Goal: Task Accomplishment & Management: Use online tool/utility

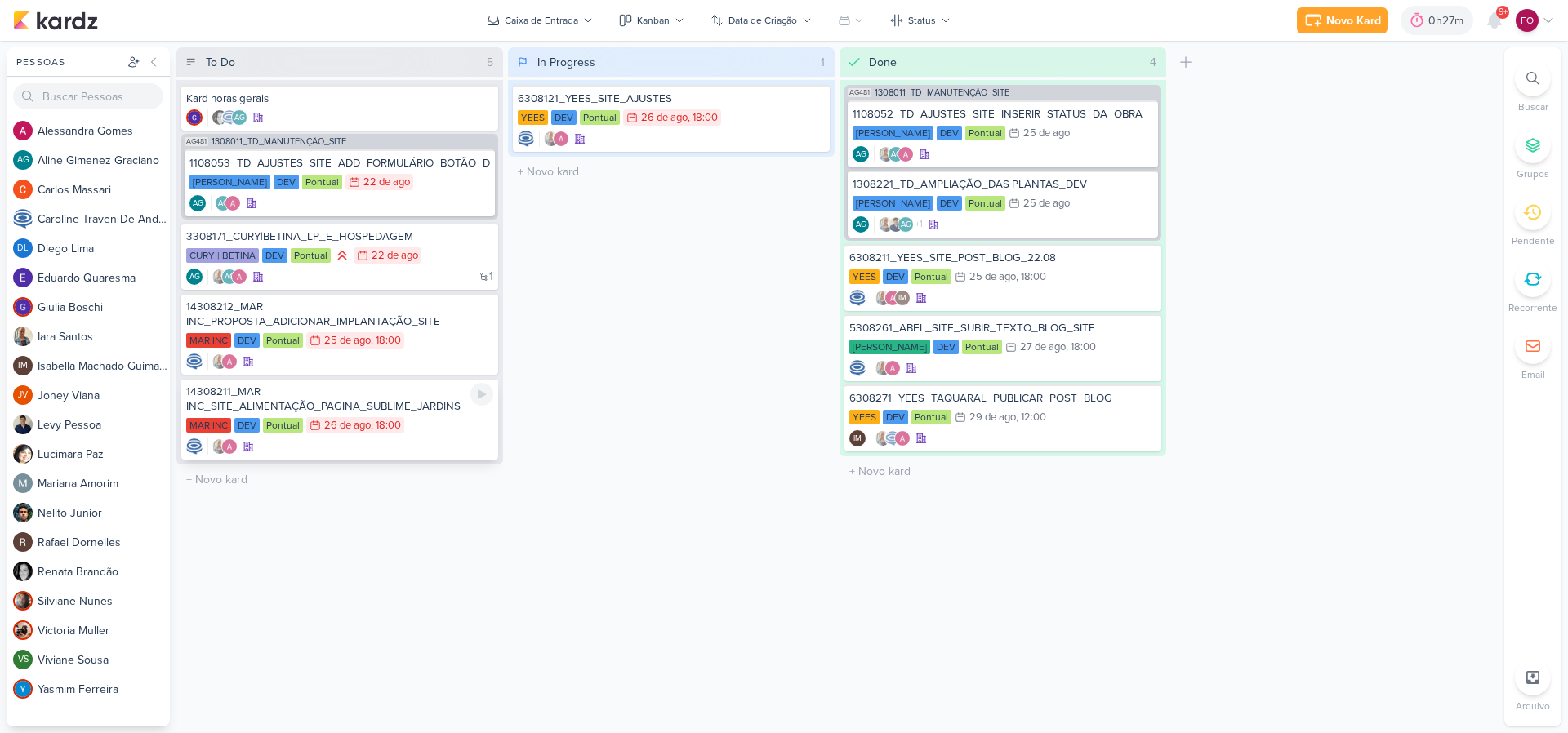
click at [439, 419] on div "MAR INC DEV Pontual 26/8 [DATE] 18:00" at bounding box center [340, 427] width 307 height 18
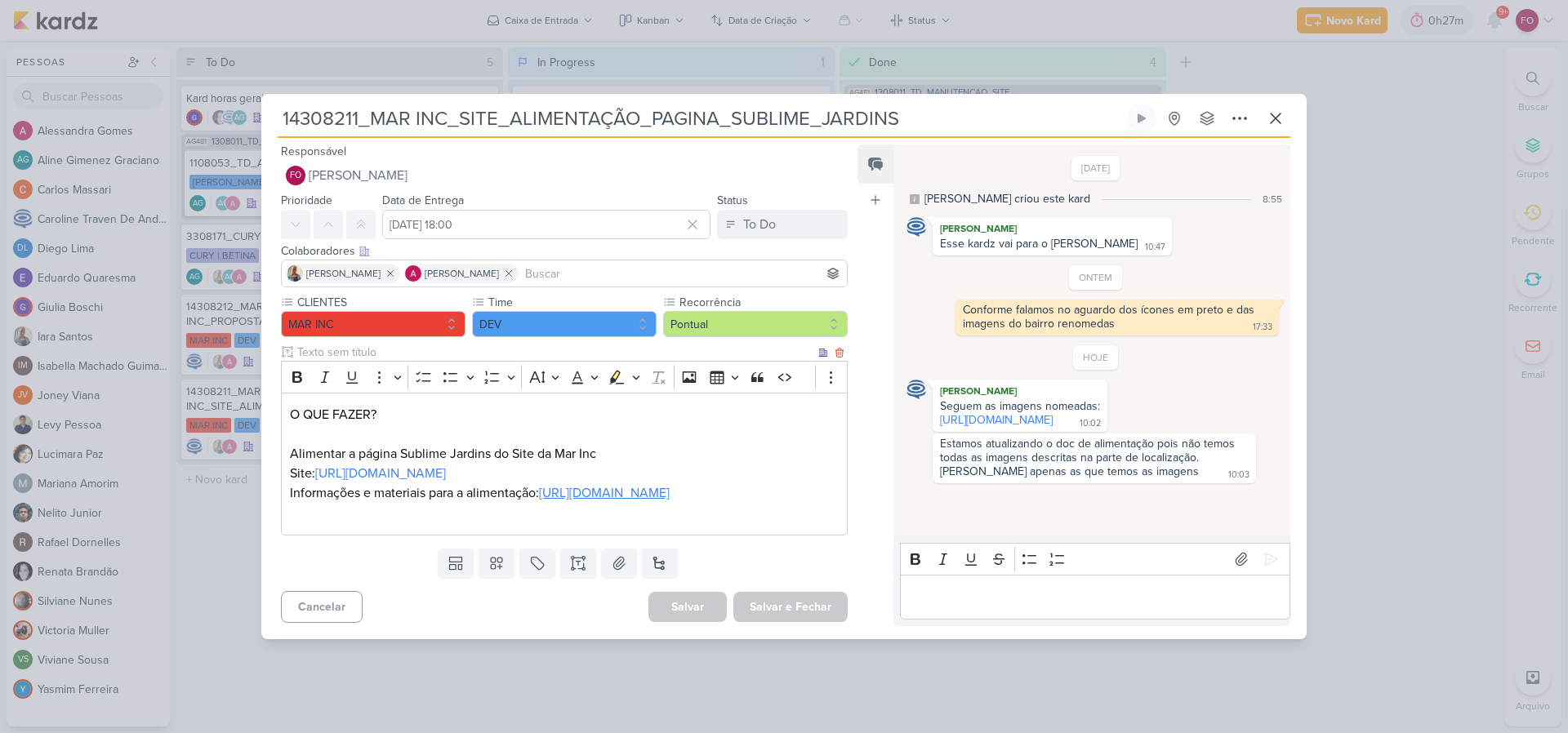
click at [539, 496] on link "[URL][DOMAIN_NAME]" at bounding box center [605, 493] width 131 height 16
click at [1147, 112] on icon at bounding box center [1141, 118] width 13 height 13
click at [1144, 115] on icon at bounding box center [1141, 118] width 8 height 8
click at [971, 607] on p "Editor editing area: main" at bounding box center [1094, 597] width 373 height 20
click at [1262, 567] on icon at bounding box center [1271, 559] width 16 height 16
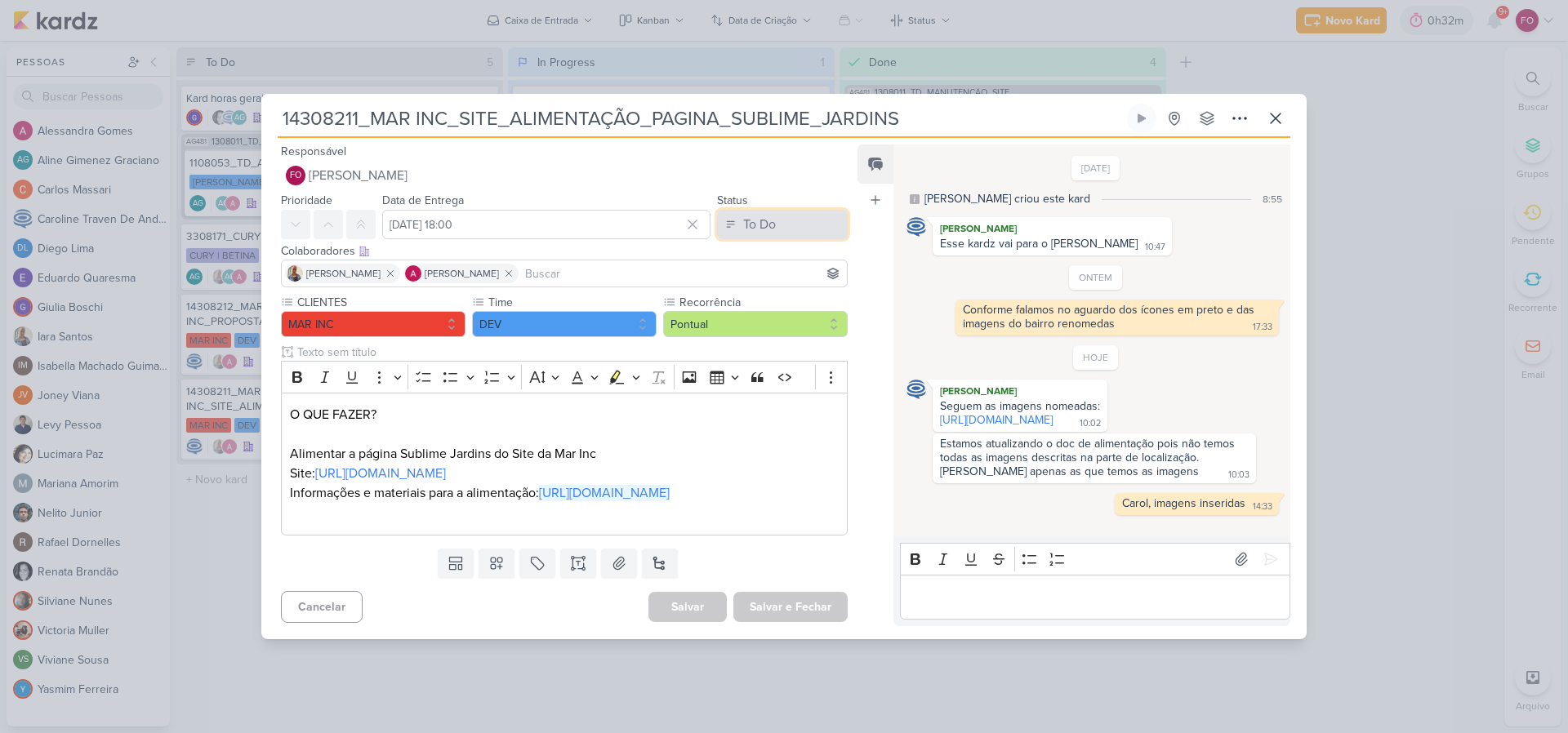
click at [795, 210] on button "To Do" at bounding box center [782, 225] width 131 height 29
click at [757, 280] on div "In Progress" at bounding box center [760, 288] width 58 height 17
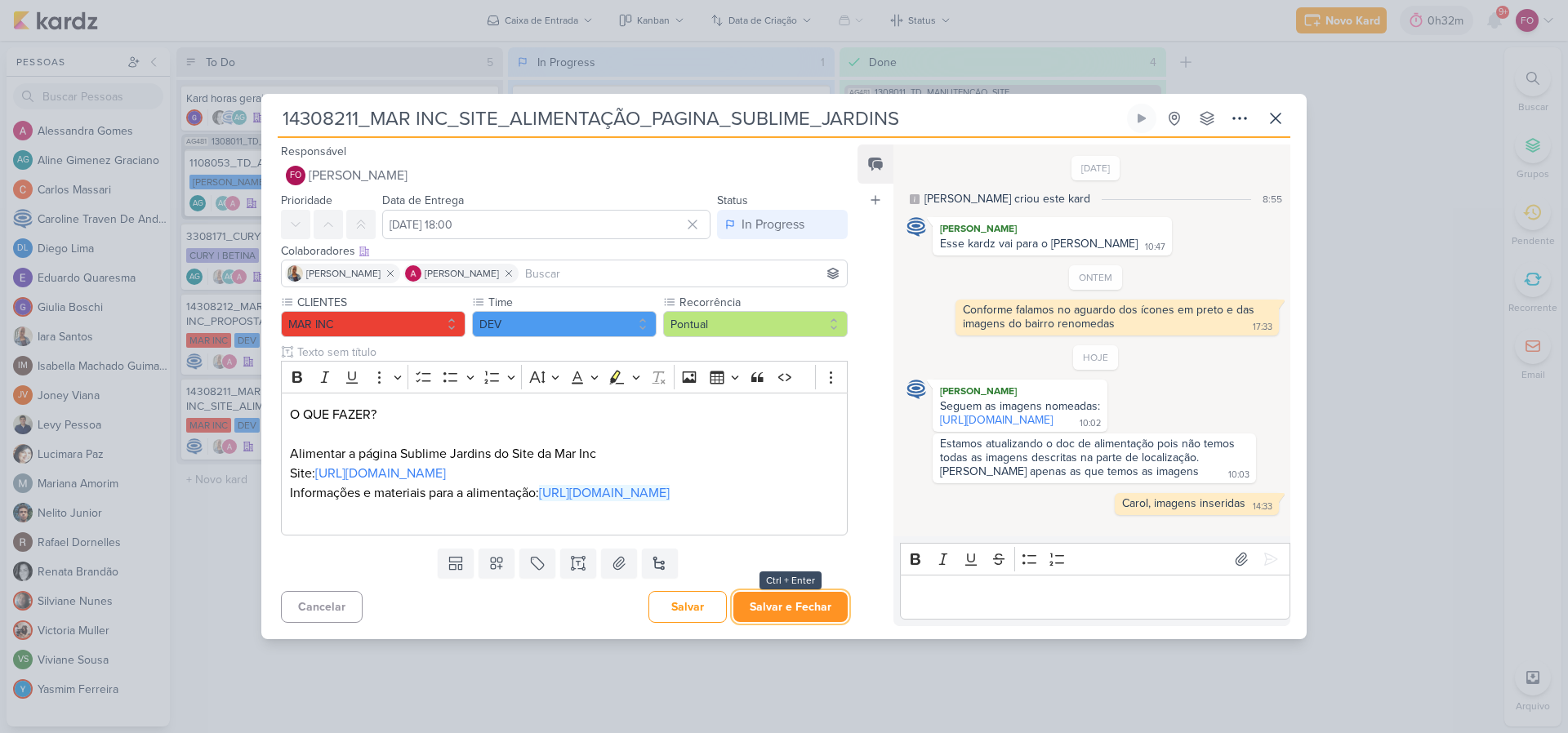
click at [780, 622] on button "Salvar e Fechar" at bounding box center [790, 607] width 115 height 30
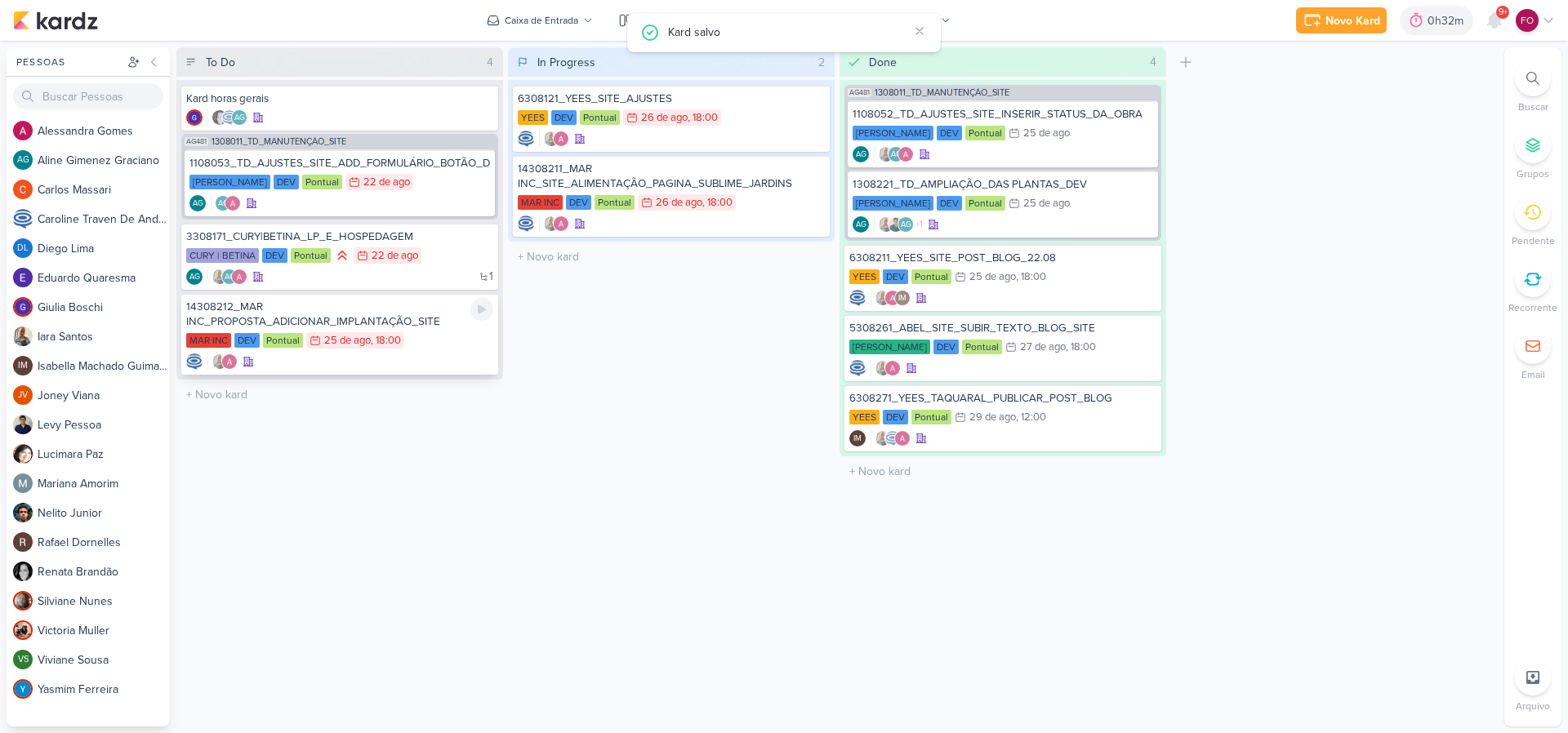
click at [437, 329] on div "14308212_MAR INC_PROPOSTA_ADICIONAR_IMPLANTAÇÃO_SITE MAR INC DEV Pontual 25/8 […" at bounding box center [339, 334] width 317 height 82
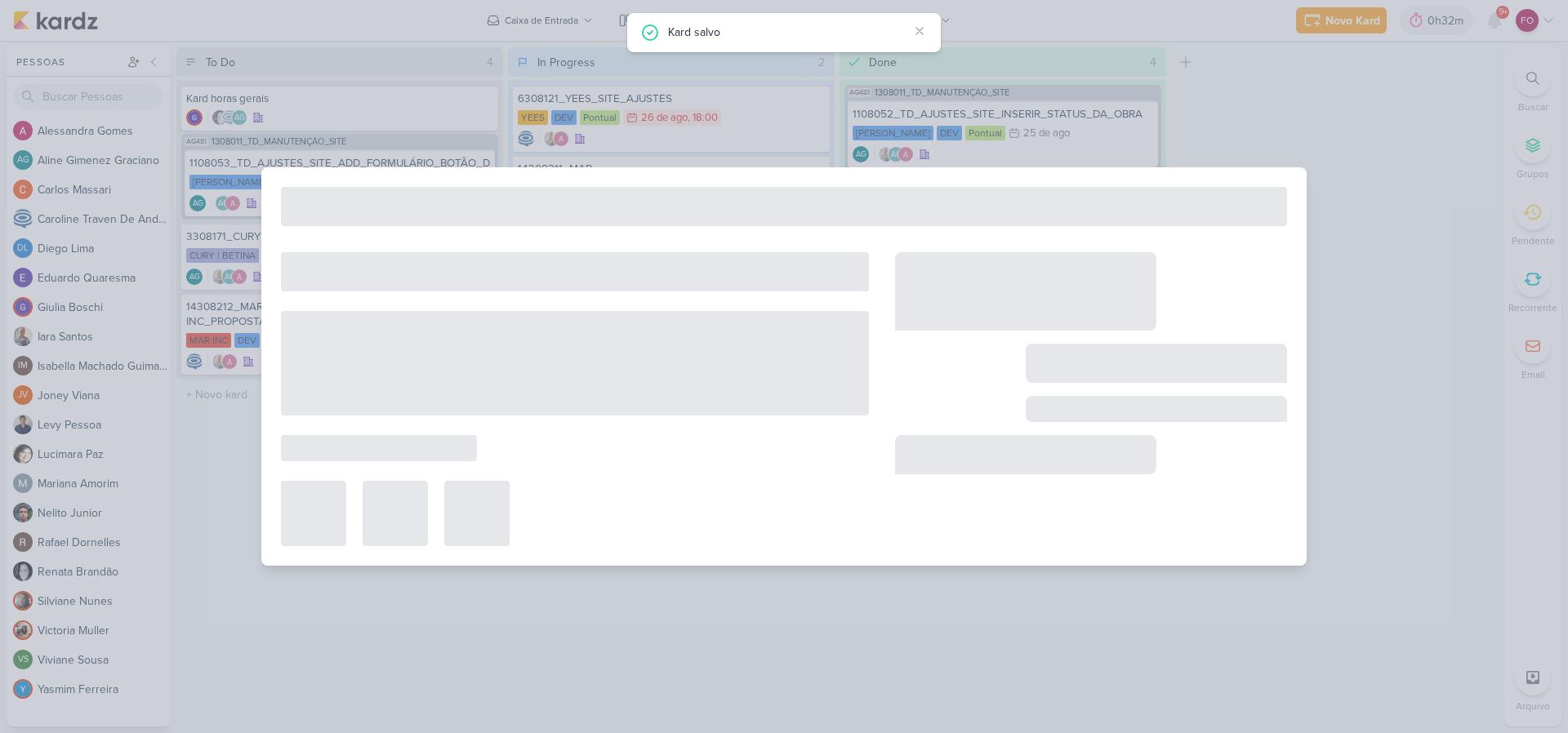
type input "14308212_MAR INC_PROPOSTA_ADICIONAR_IMPLANTAÇÃO_SITE"
type input "[DATE] 18:00"
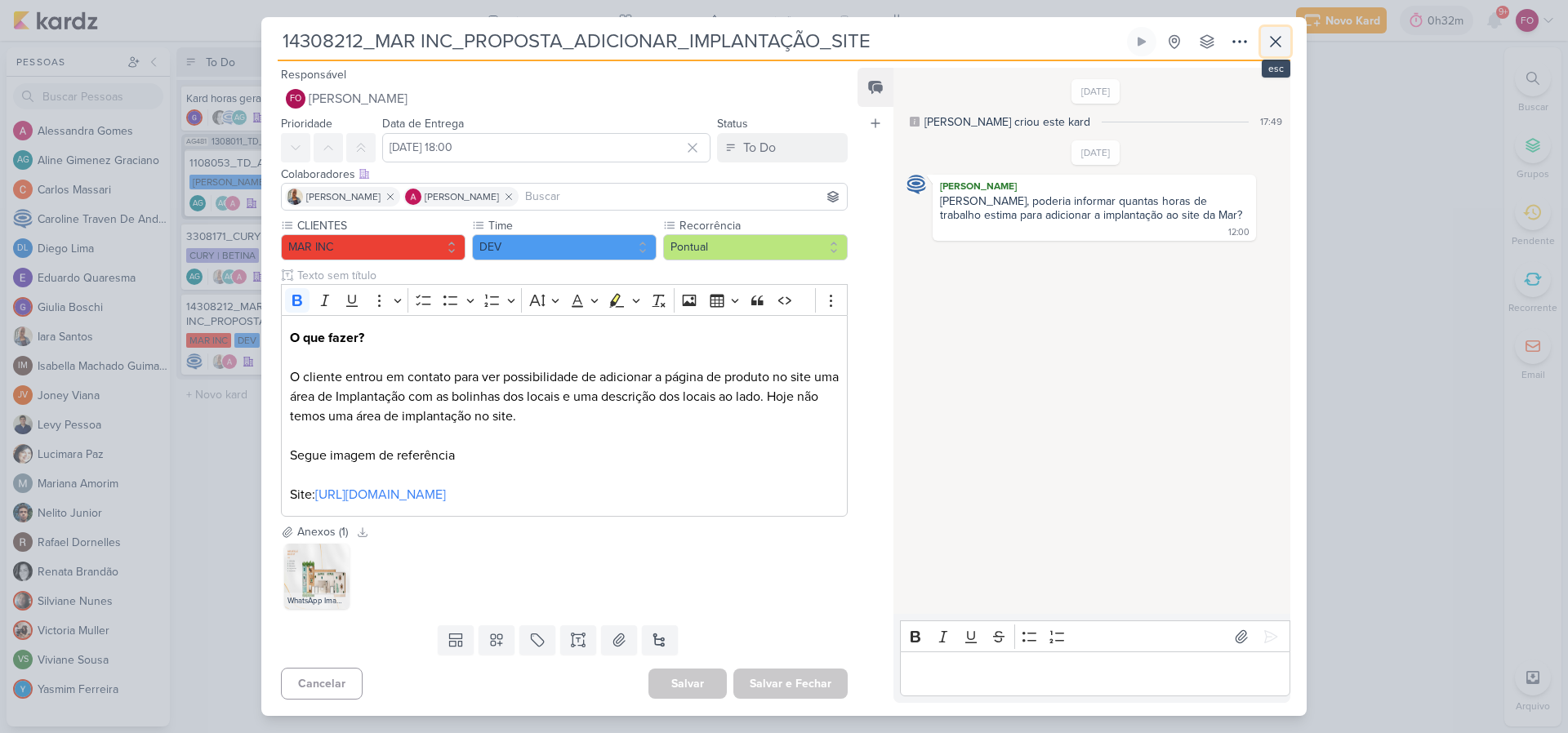
click at [1276, 43] on icon at bounding box center [1275, 41] width 10 height 10
